Goal: Transaction & Acquisition: Purchase product/service

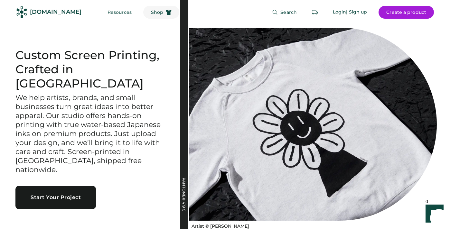
click at [143, 15] on button "Shop" at bounding box center [161, 12] width 36 height 13
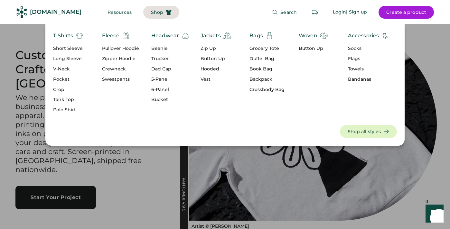
click at [165, 35] on div "Headwear" at bounding box center [165, 36] width 28 height 8
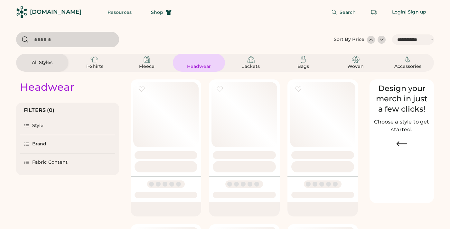
select select "*****"
select select "*"
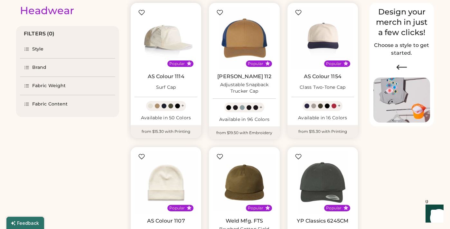
select select "*****"
select select "*"
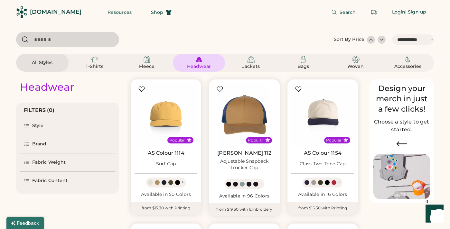
click at [57, 145] on div "Brand" at bounding box center [67, 144] width 95 height 18
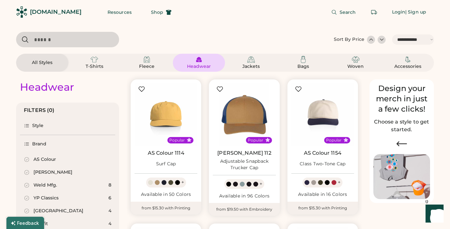
click at [40, 156] on div "AS Colour" at bounding box center [67, 159] width 95 height 13
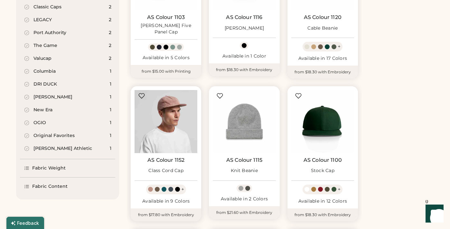
scroll to position [420, 0]
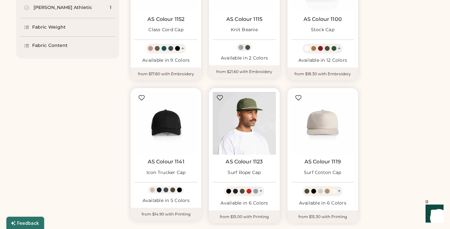
click at [245, 127] on img at bounding box center [244, 123] width 63 height 63
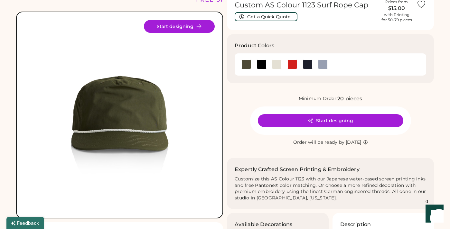
scroll to position [34, 0]
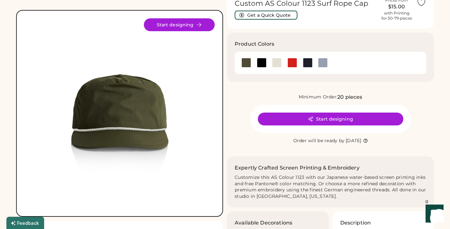
click at [274, 115] on button "Start designing" at bounding box center [331, 119] width 146 height 13
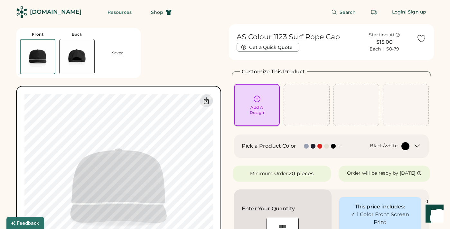
click at [266, 102] on div "Add A Design" at bounding box center [257, 105] width 37 height 20
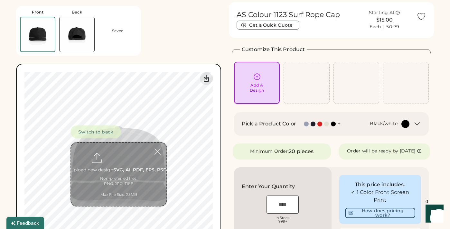
scroll to position [24, 0]
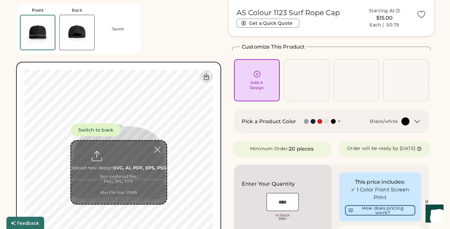
click at [127, 166] on input "file" at bounding box center [118, 172] width 95 height 63
type input "**********"
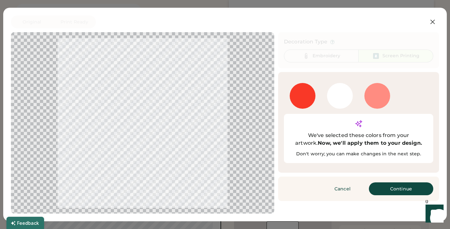
click at [304, 100] on div at bounding box center [303, 96] width 26 height 26
click at [379, 183] on button "Continue" at bounding box center [401, 189] width 64 height 13
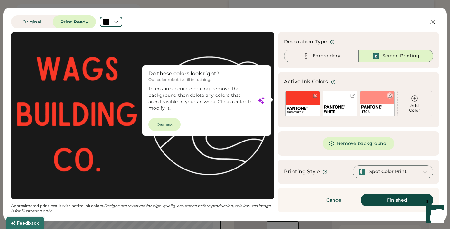
click at [389, 96] on div at bounding box center [390, 95] width 5 height 5
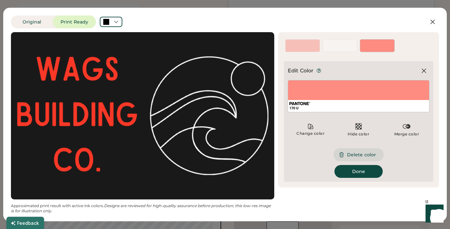
click at [364, 157] on button "Delete color" at bounding box center [359, 154] width 50 height 13
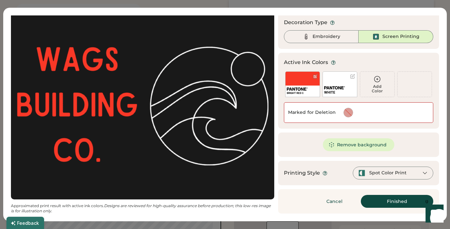
scroll to position [19, 0]
click at [328, 40] on div "Embroidery" at bounding box center [327, 36] width 28 height 6
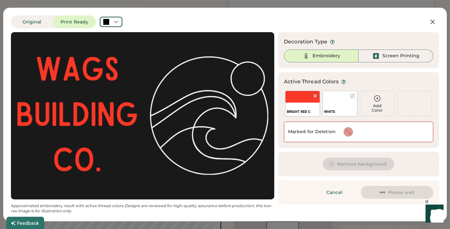
scroll to position [0, 0]
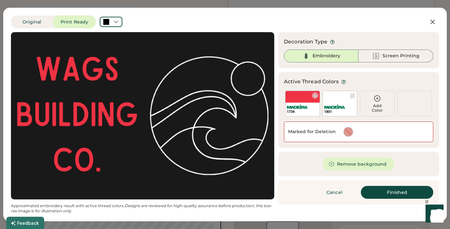
click at [302, 100] on div "1734" at bounding box center [302, 104] width 35 height 26
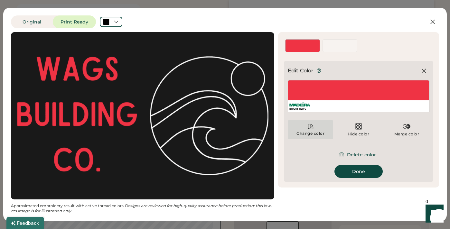
click at [315, 129] on div "Change color" at bounding box center [310, 129] width 45 height 19
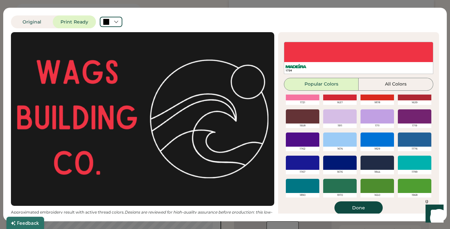
scroll to position [110, 0]
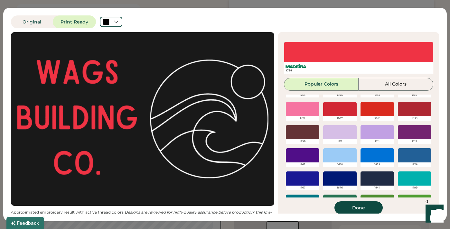
click at [369, 112] on div at bounding box center [377, 109] width 33 height 14
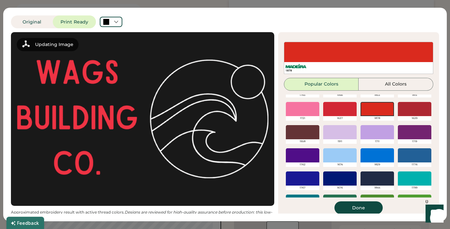
click at [358, 206] on button "Done" at bounding box center [359, 208] width 48 height 13
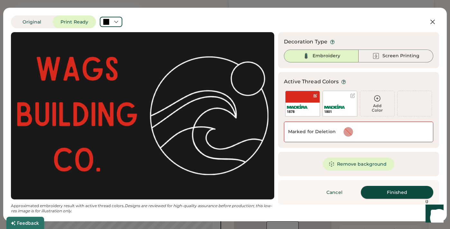
click at [380, 190] on button "Finished" at bounding box center [397, 192] width 72 height 13
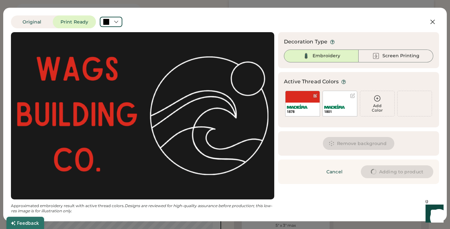
type input "****"
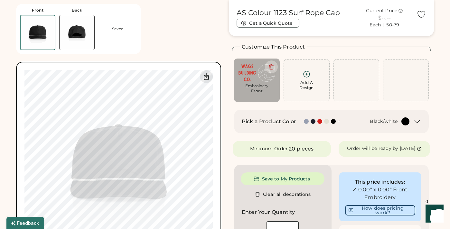
type input "****"
